Goal: Transaction & Acquisition: Purchase product/service

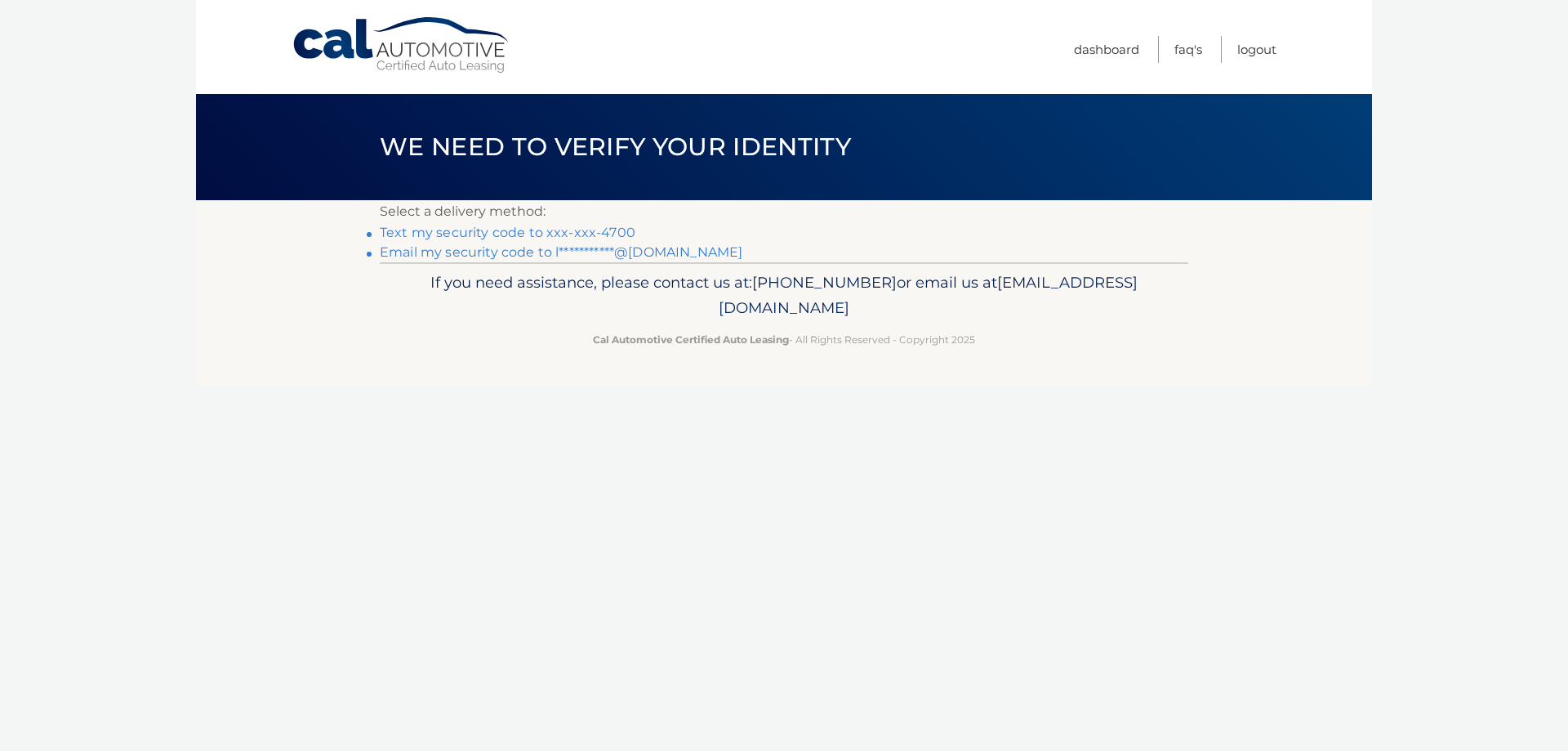
click at [472, 236] on link "Text my security code to xxx-xxx-4700" at bounding box center [507, 233] width 256 height 15
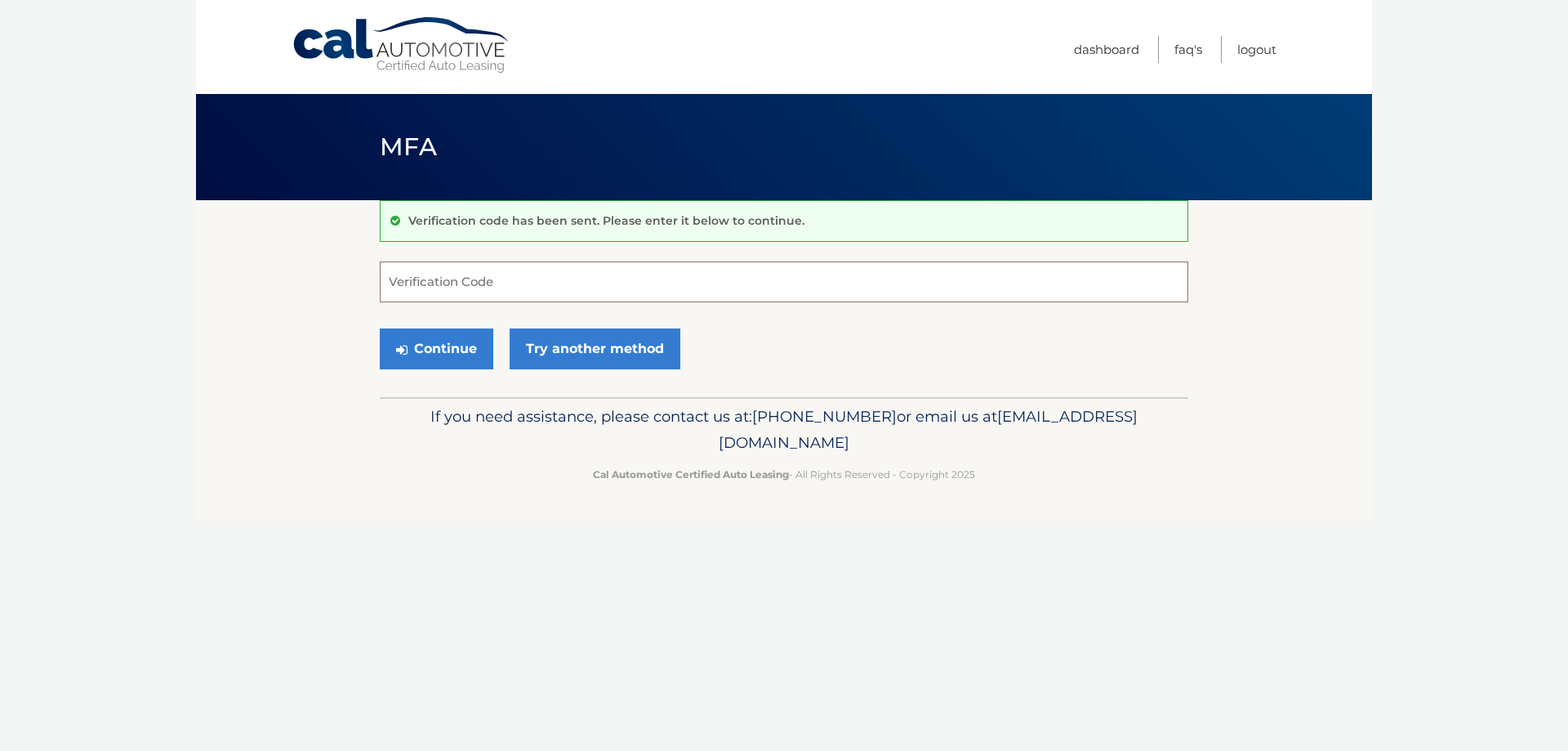
click at [457, 286] on input "Verification Code" at bounding box center [784, 282] width 809 height 41
type input "201998"
click at [452, 363] on button "Continue" at bounding box center [436, 349] width 114 height 41
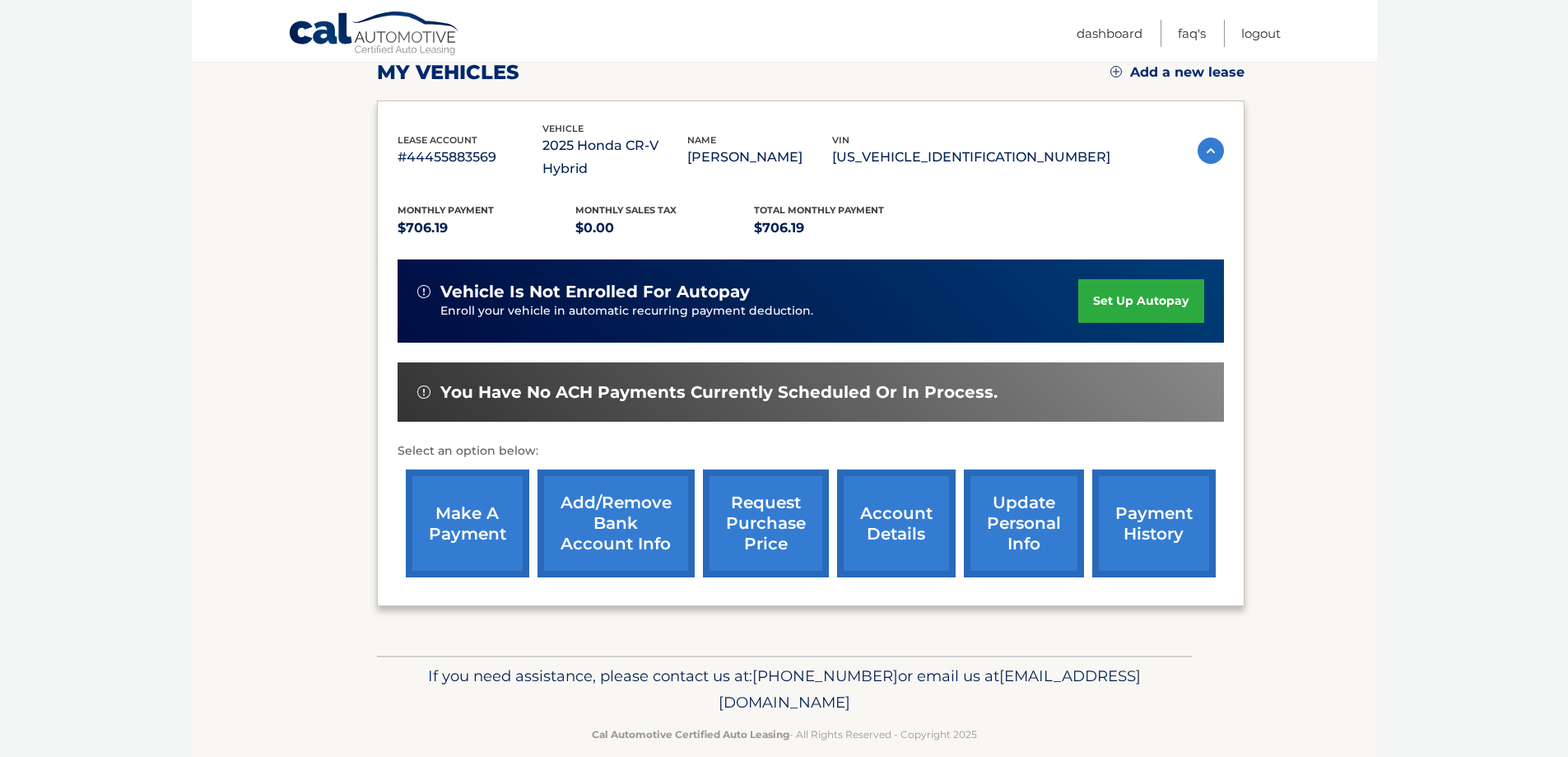
scroll to position [241, 0]
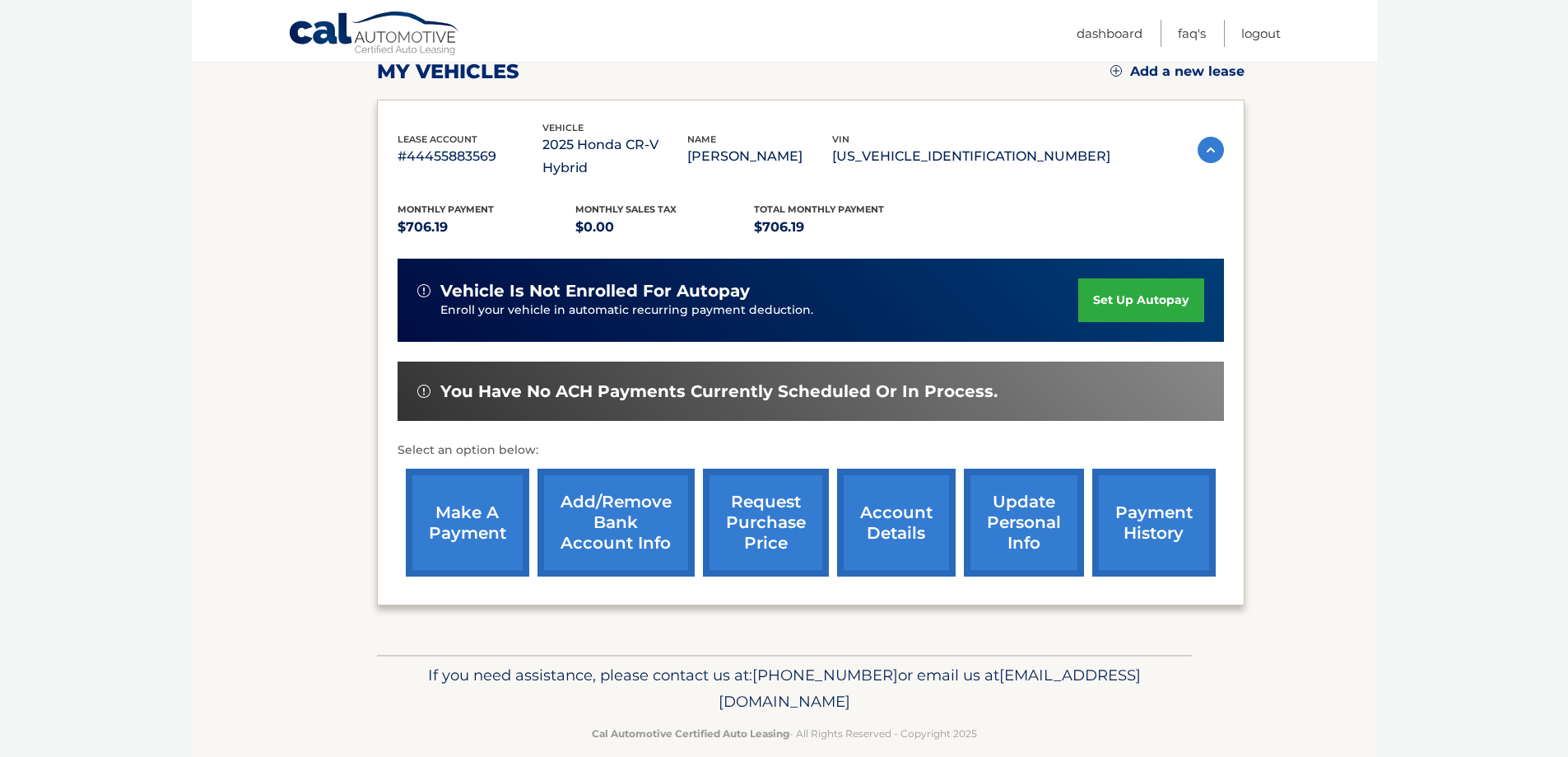
click at [465, 502] on link "make a payment" at bounding box center [467, 522] width 123 height 108
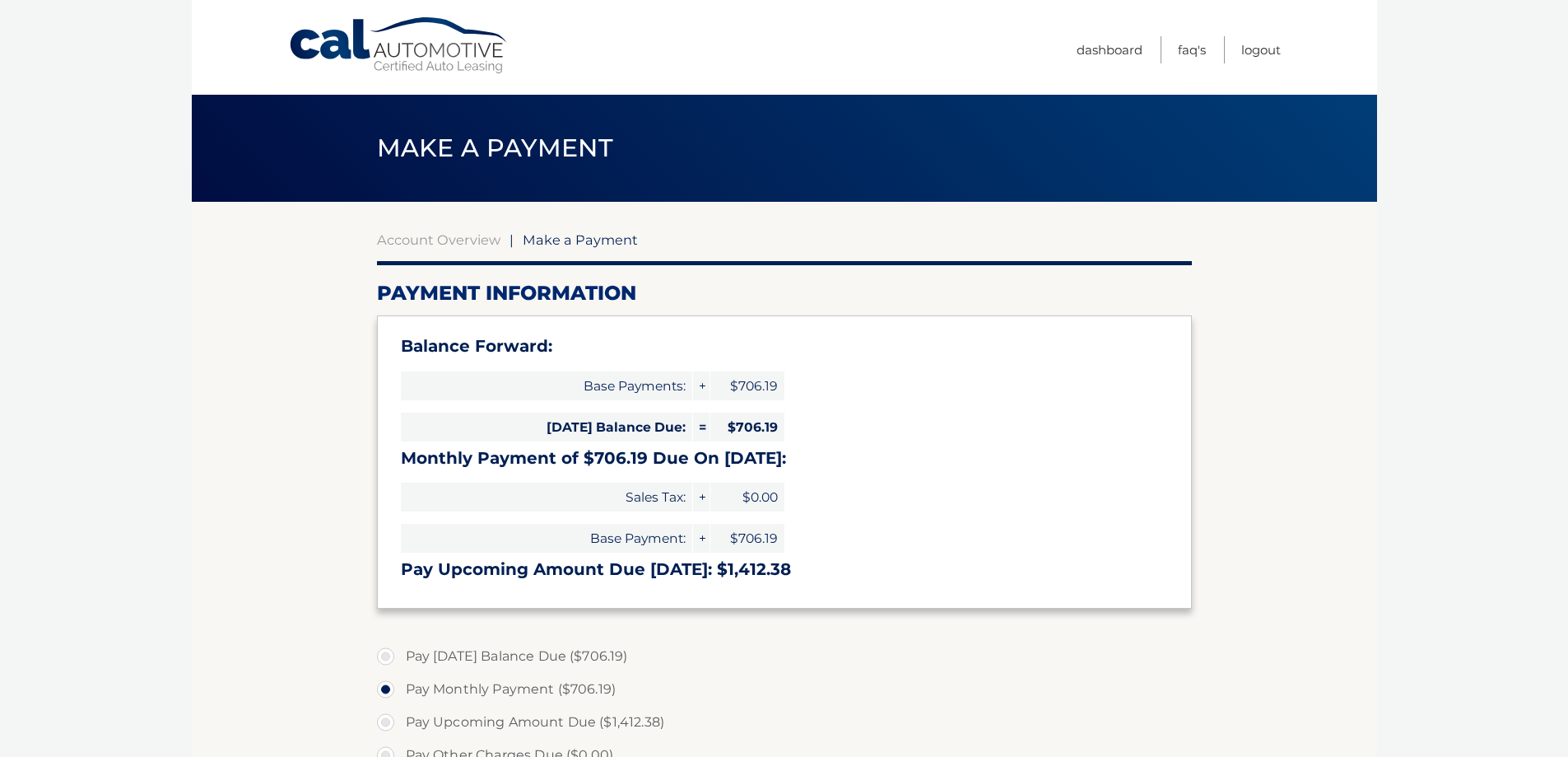
select select "MTA2N2QyYzEtMmY5YS00YzMxLWE5YjEtYjIzYzU4YzY5ZDYw"
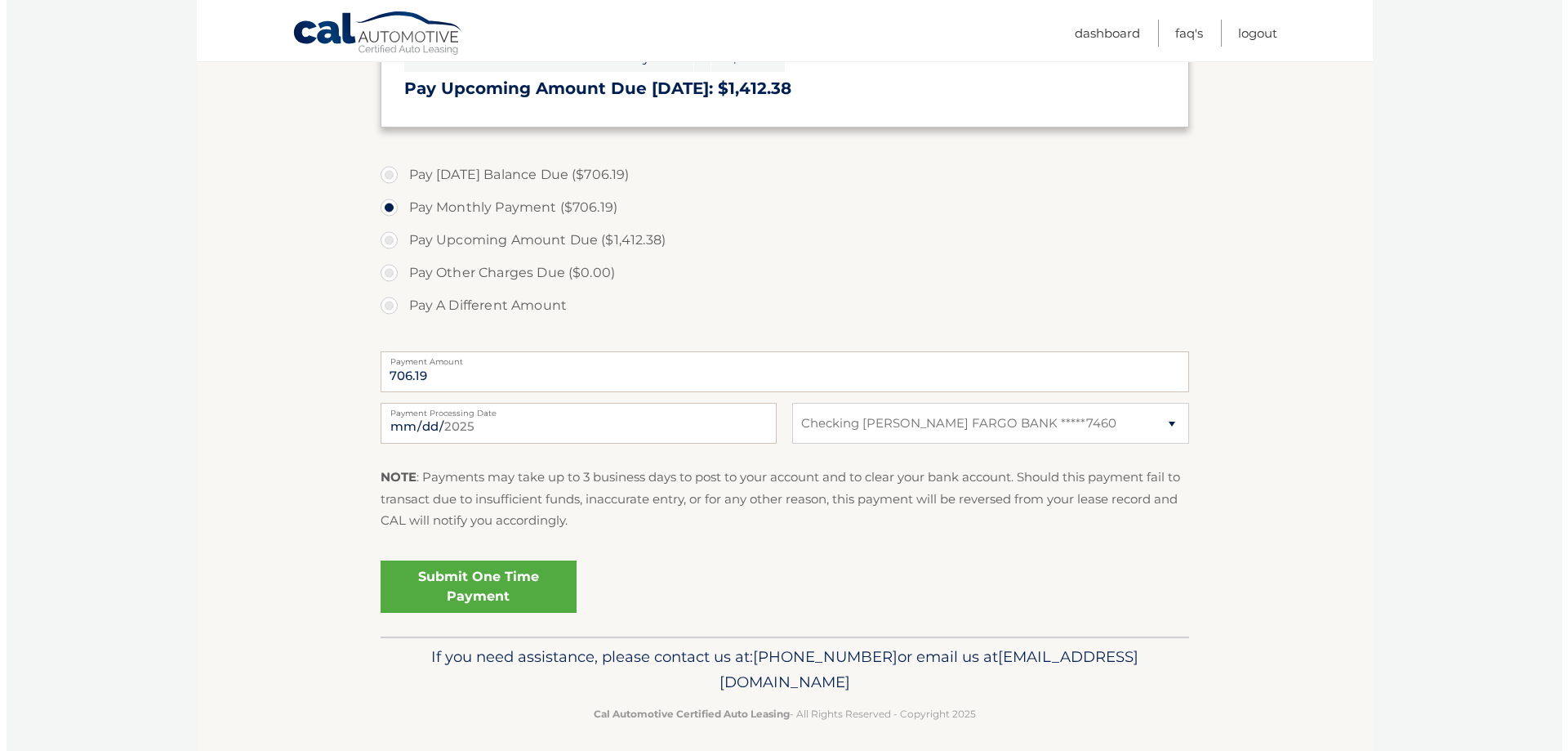
scroll to position [486, 0]
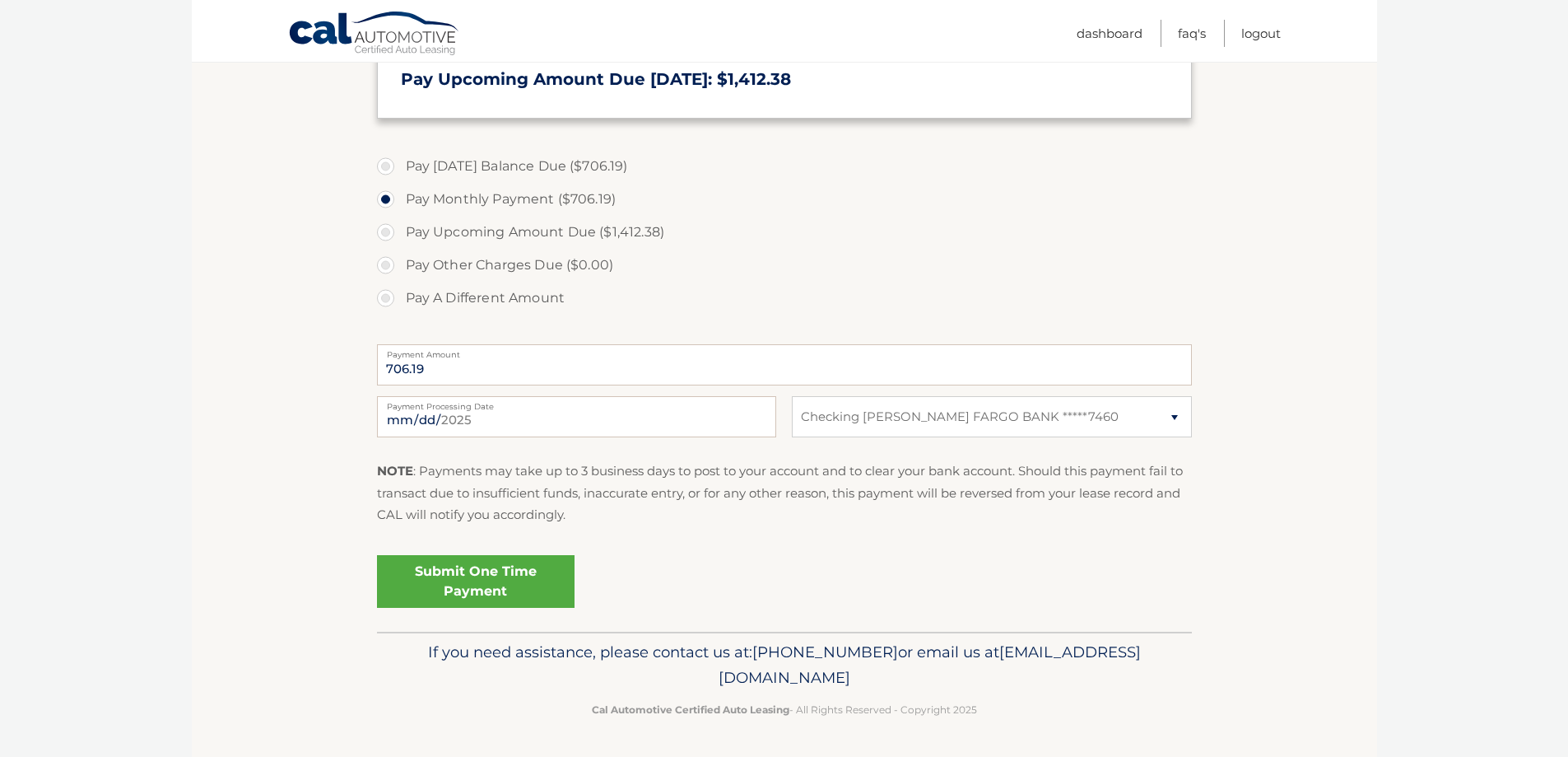
click at [492, 577] on link "Submit One Time Payment" at bounding box center [475, 581] width 197 height 53
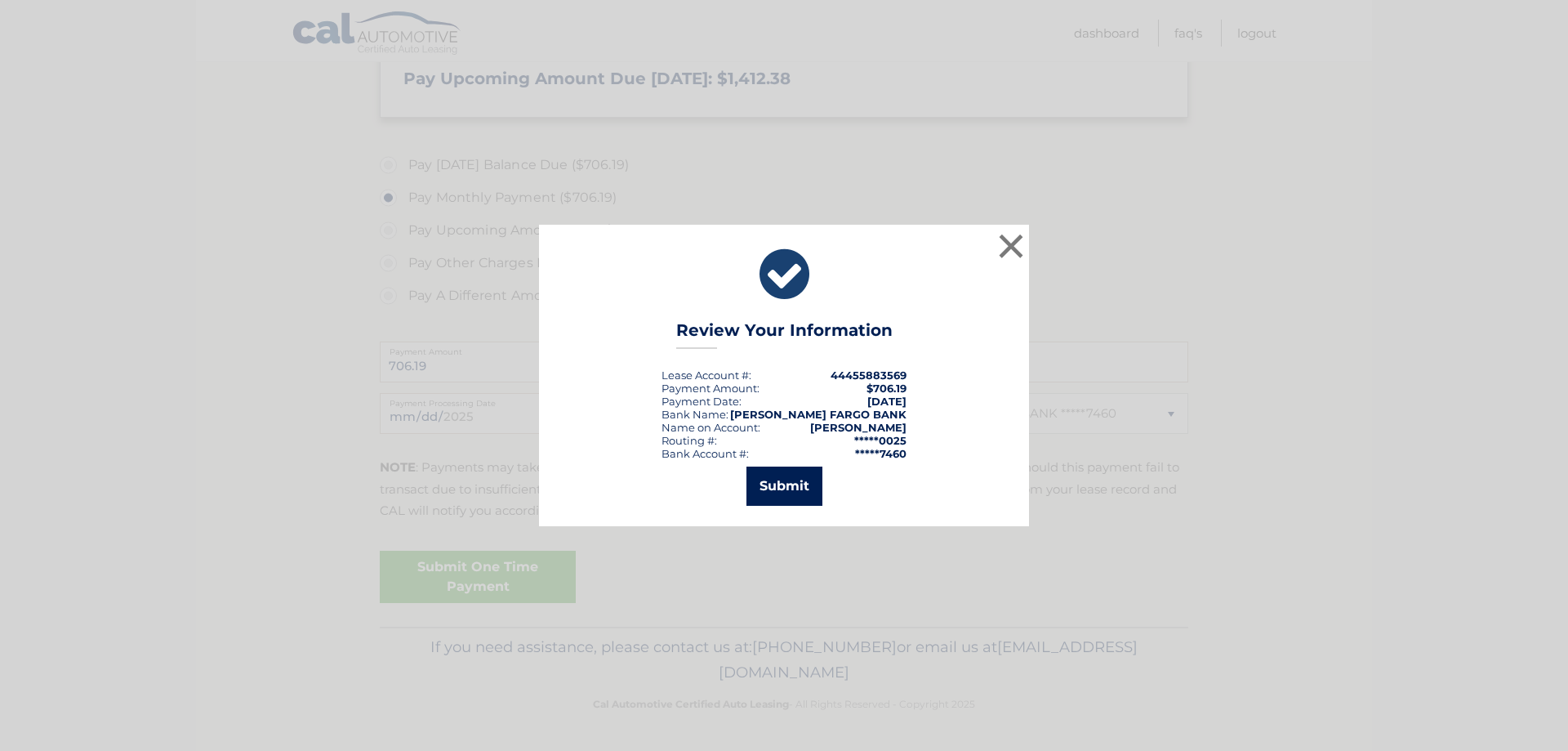
click at [787, 478] on button "Submit" at bounding box center [784, 486] width 76 height 39
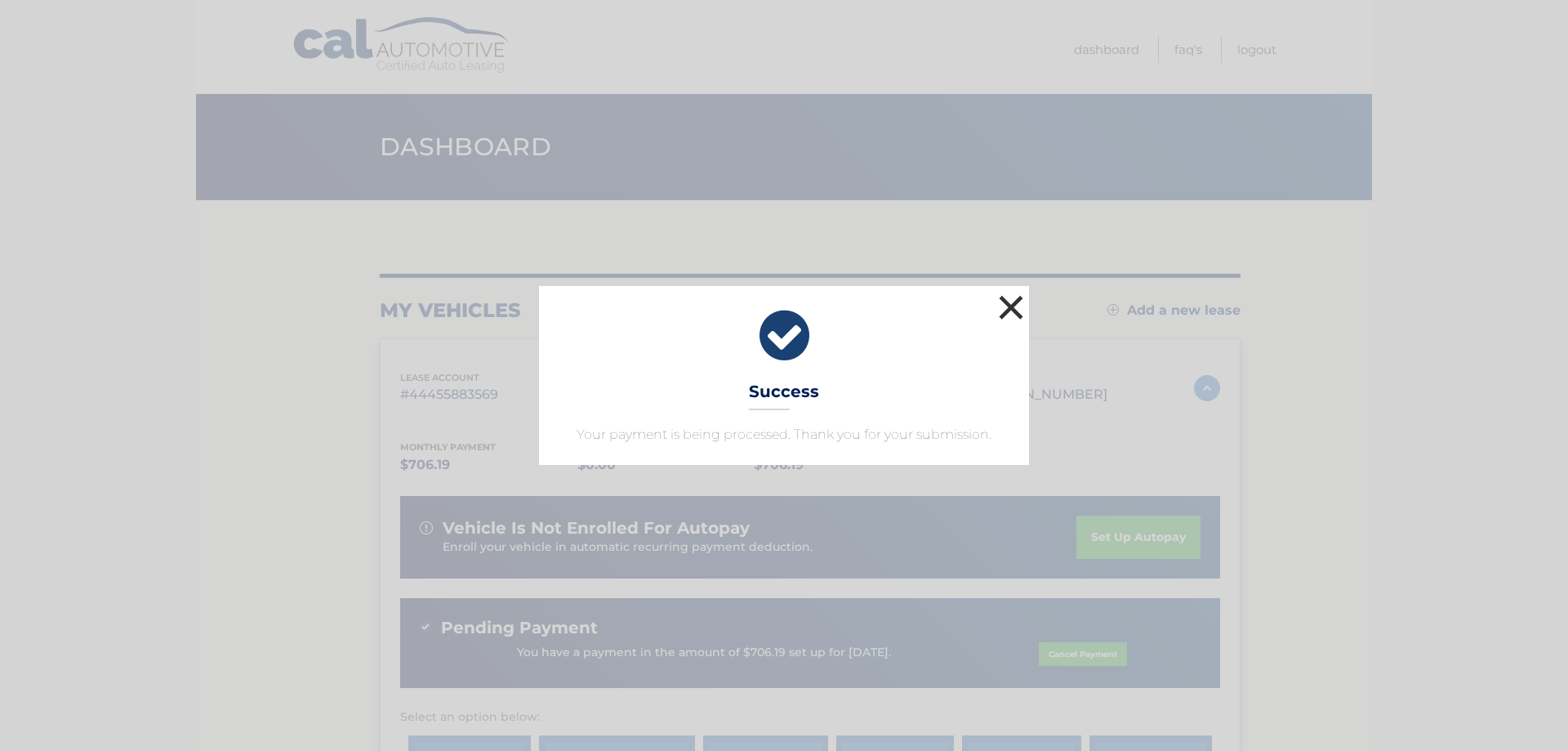
click at [1016, 311] on button "×" at bounding box center [1011, 307] width 32 height 33
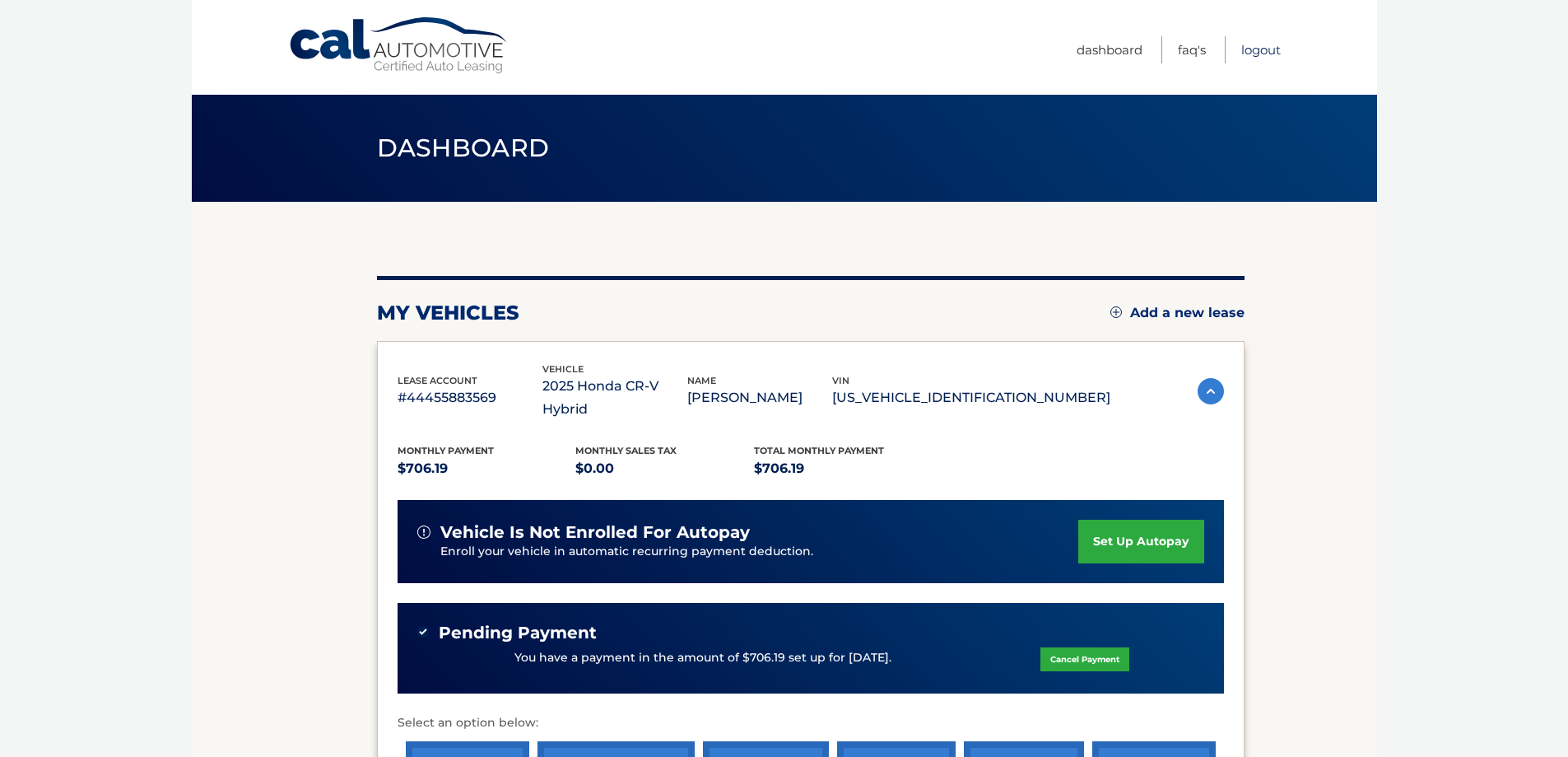
click at [1254, 48] on link "Logout" at bounding box center [1261, 50] width 40 height 28
